Goal: Transaction & Acquisition: Book appointment/travel/reservation

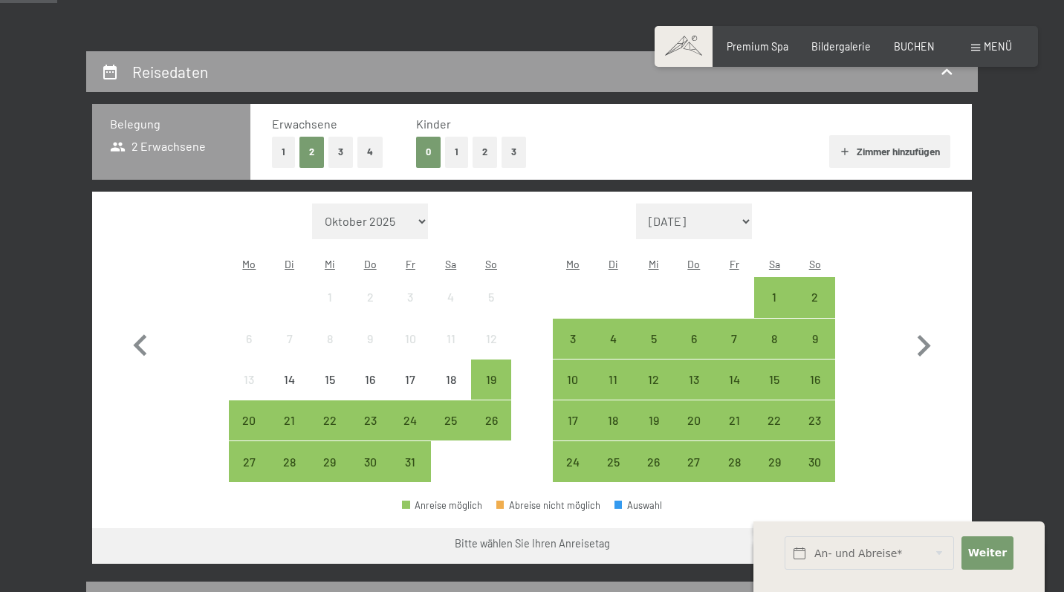
scroll to position [327, 0]
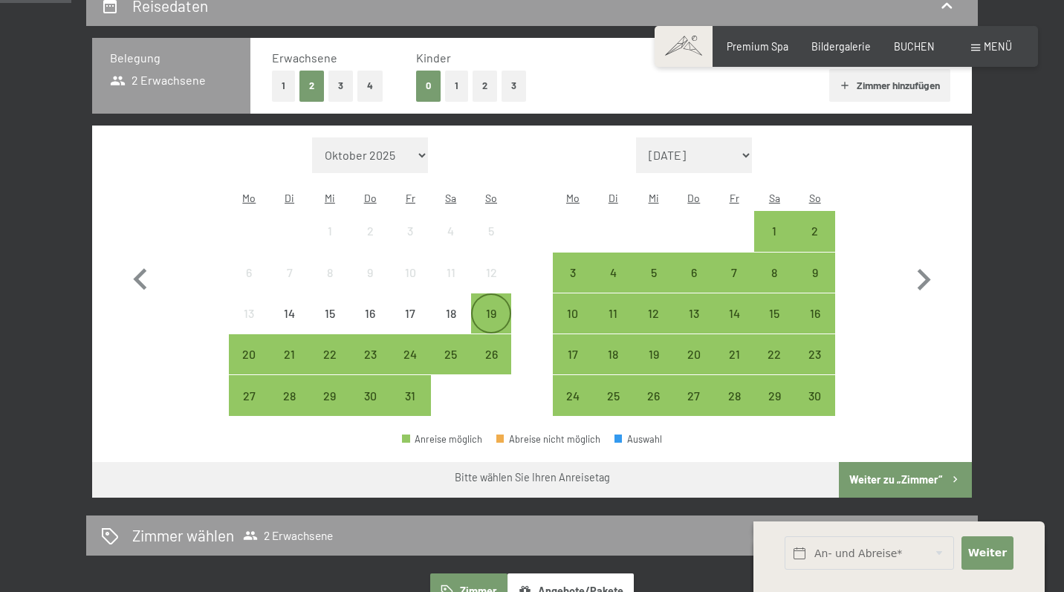
click at [485, 308] on div "19" at bounding box center [490, 326] width 37 height 37
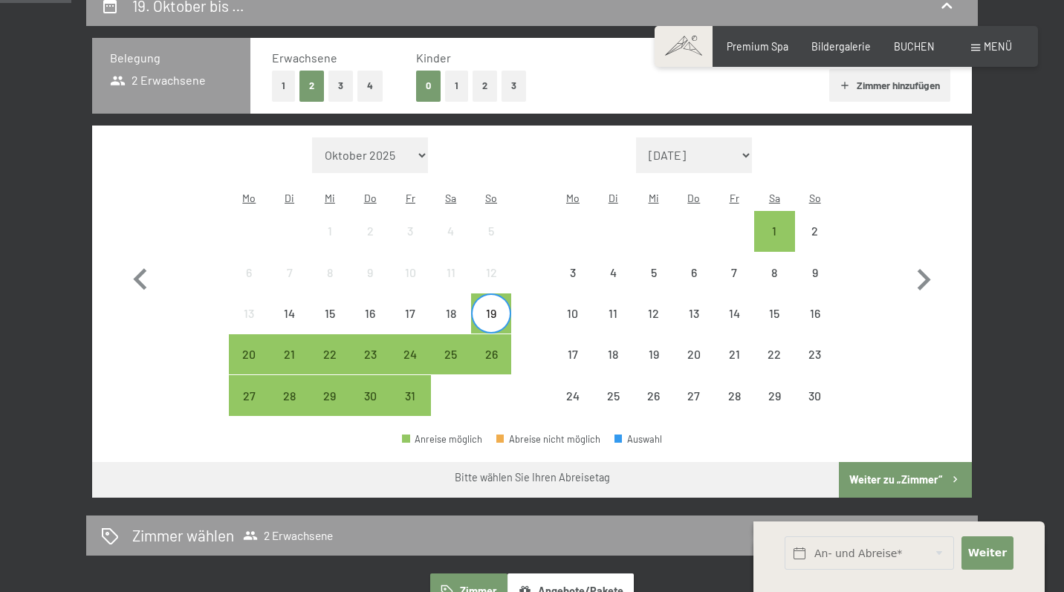
click at [451, 334] on span "Einwilligung Marketing*" at bounding box center [452, 340] width 123 height 15
click at [383, 334] on input "Einwilligung Marketing*" at bounding box center [375, 340] width 15 height 15
click at [496, 333] on span "Einwilligung Marketing*" at bounding box center [452, 340] width 123 height 15
click at [383, 333] on input "Einwilligung Marketing*" at bounding box center [375, 340] width 15 height 15
click at [489, 85] on button "2" at bounding box center [484, 86] width 25 height 30
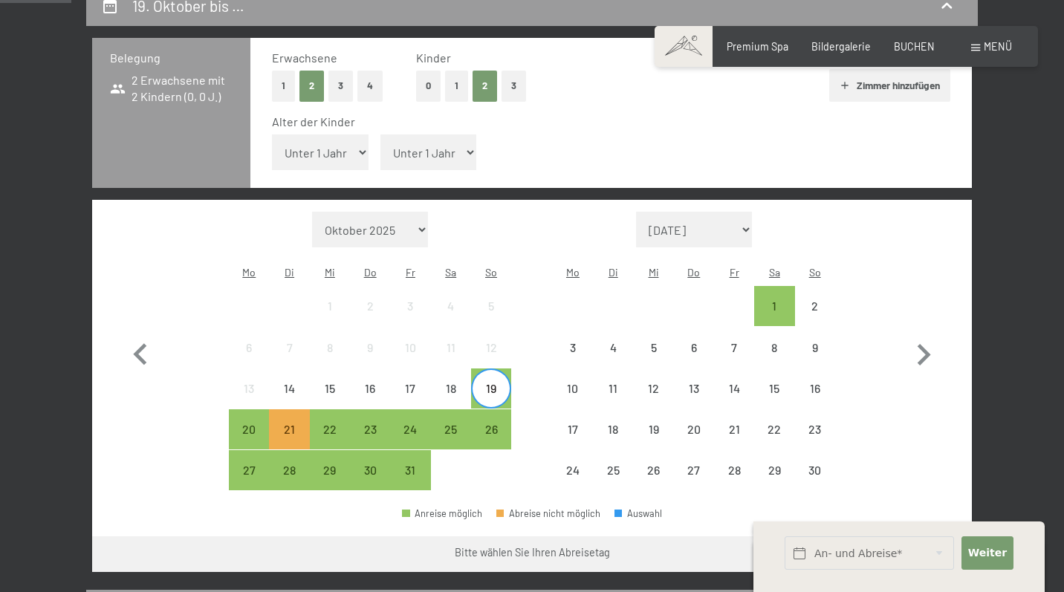
click at [501, 383] on div "19" at bounding box center [490, 401] width 37 height 37
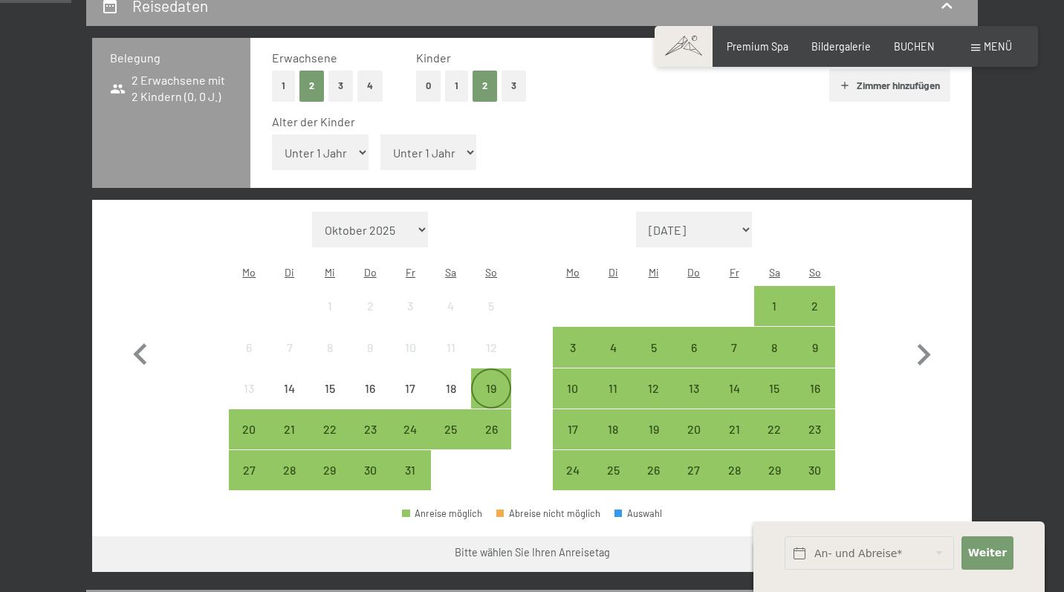
click at [498, 383] on div "19" at bounding box center [490, 401] width 37 height 37
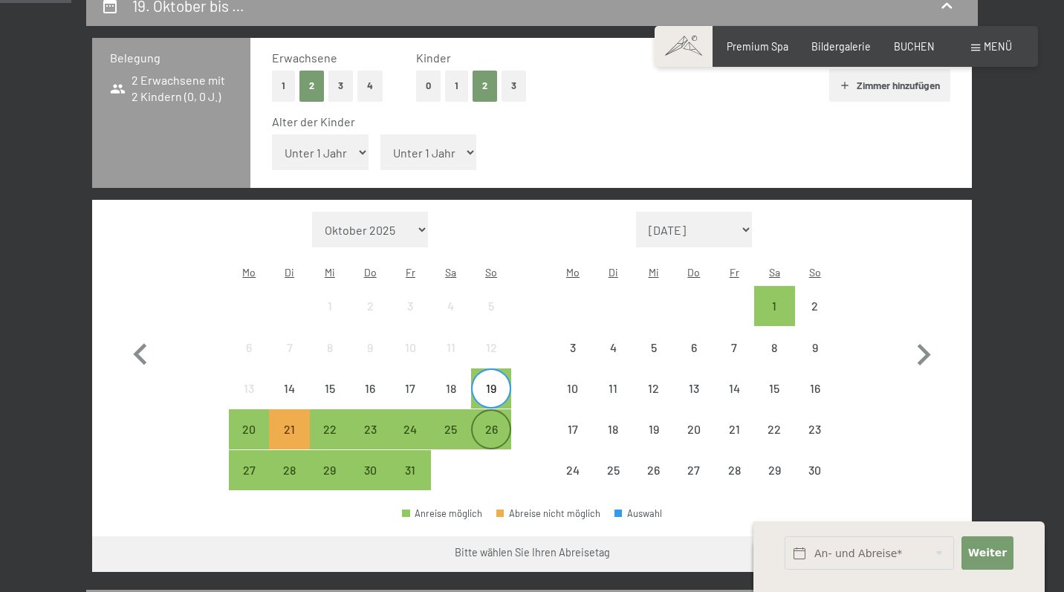
click at [493, 423] on div "26" at bounding box center [490, 441] width 37 height 37
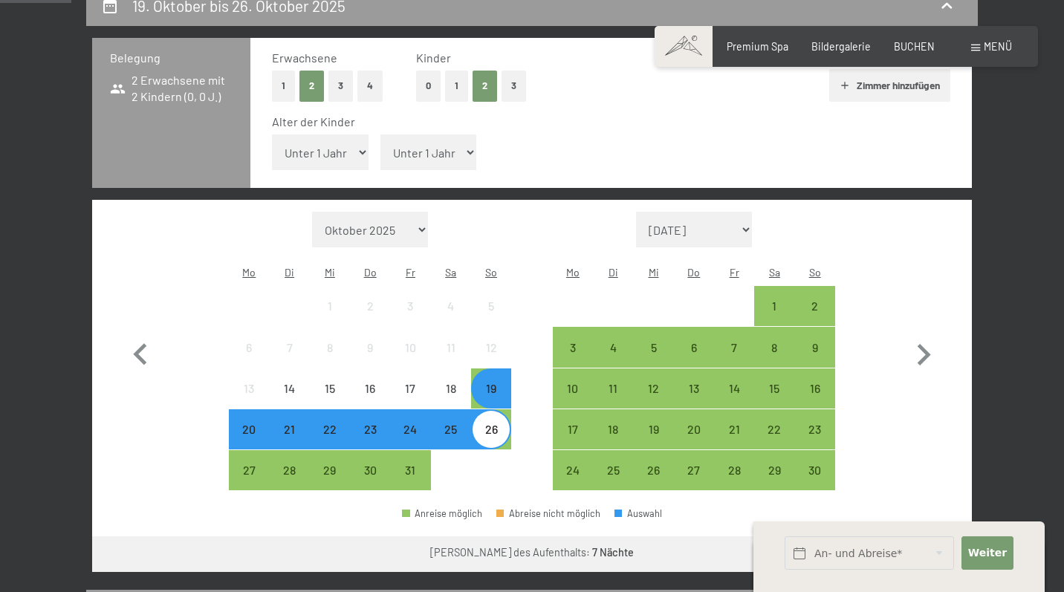
click at [493, 347] on span "Einwilligung Marketing*" at bounding box center [452, 340] width 123 height 15
click at [383, 347] on input "Einwilligung Marketing*" at bounding box center [375, 340] width 15 height 15
checkbox input "false"
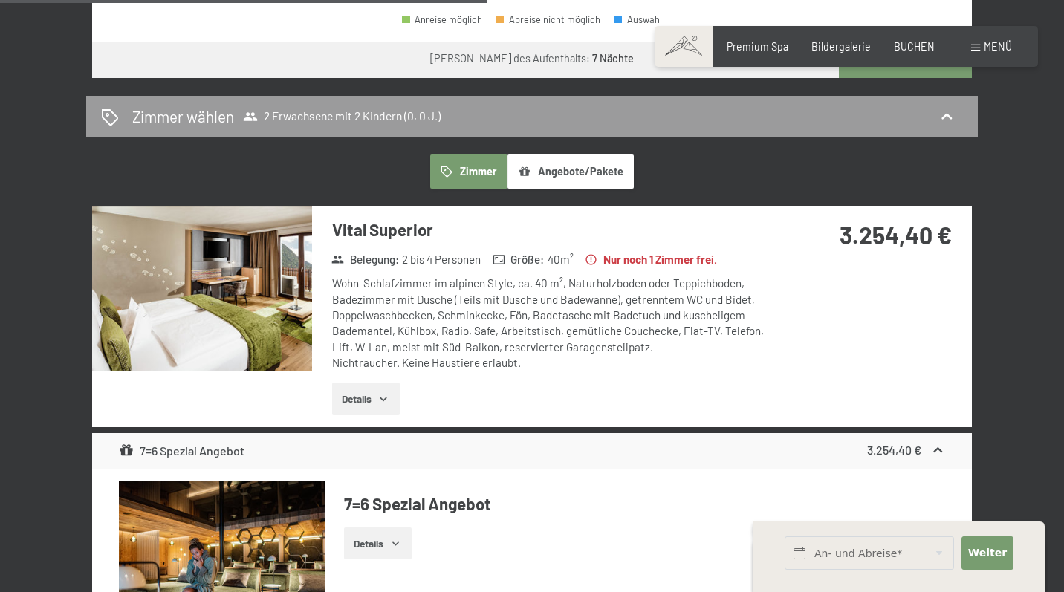
scroll to position [800, 0]
